Goal: Check status: Check status

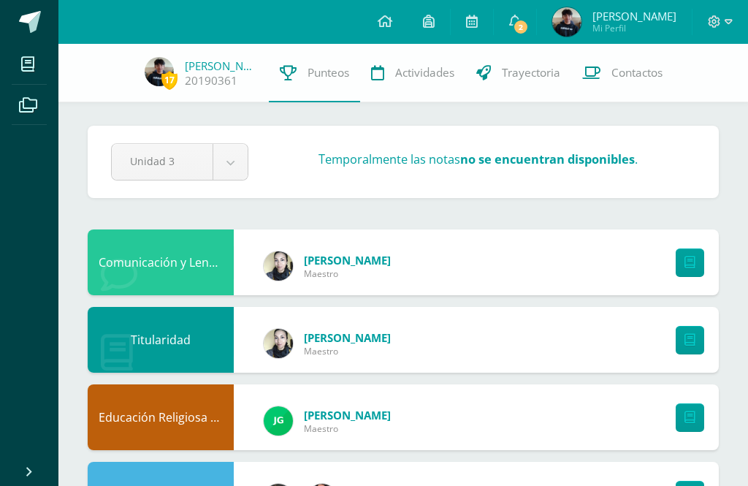
click at [620, 8] on span "Sebastián Mi Perfil" at bounding box center [614, 21] width 130 height 29
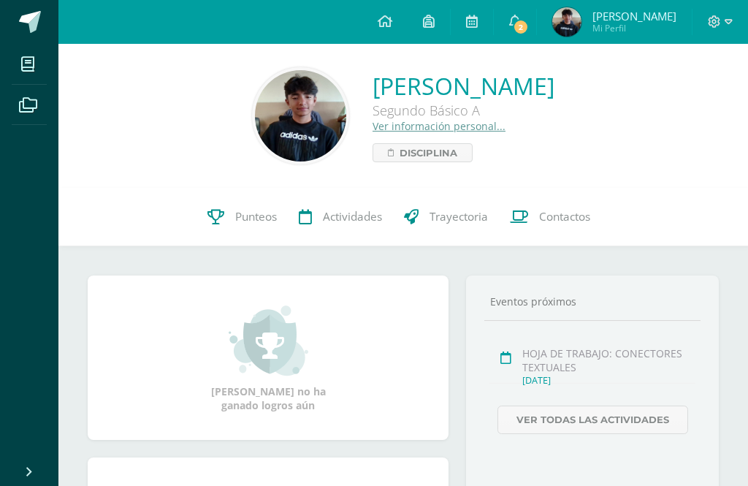
click at [244, 215] on span "Punteos" at bounding box center [256, 216] width 42 height 15
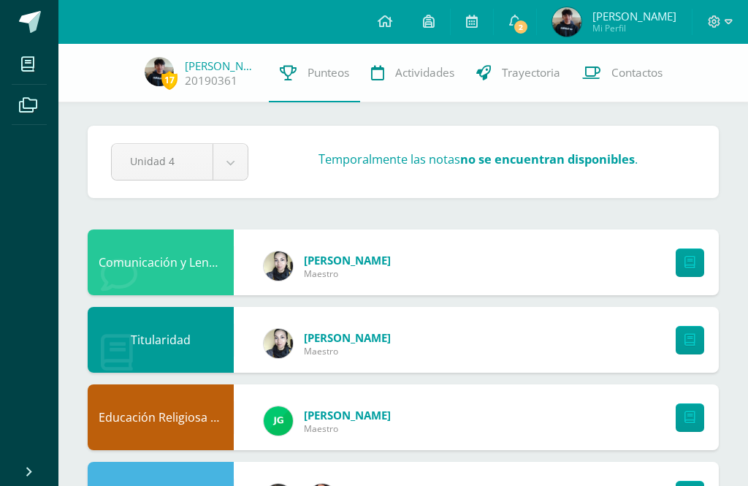
click at [233, 265] on div "Comunicación y Lenguaje, Idioma Extranjero Inglés" at bounding box center [161, 262] width 146 height 66
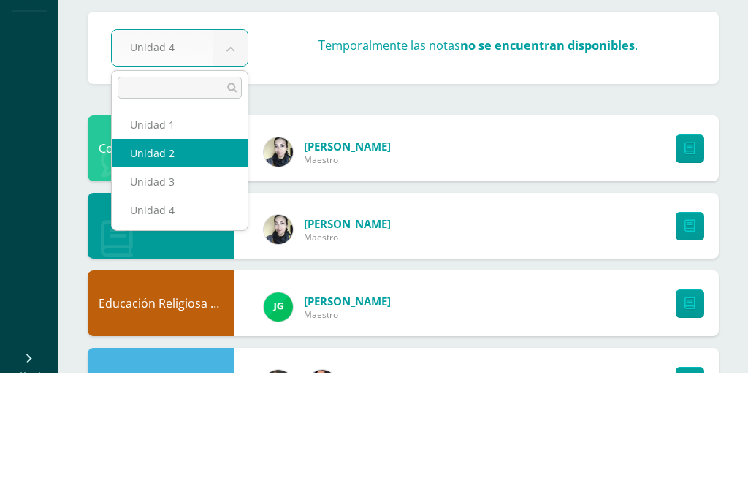
select select "Unidad 2"
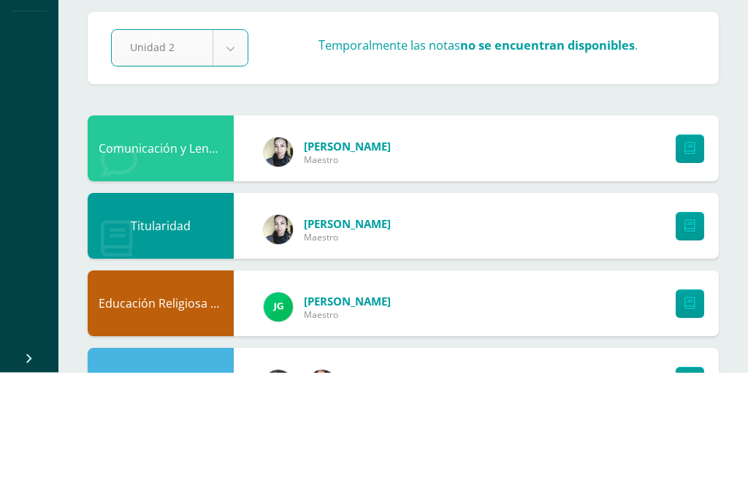
click at [95, 229] on div "Comunicación y Lenguaje, Idioma Extranjero Inglés" at bounding box center [161, 262] width 146 height 66
